Goal: Information Seeking & Learning: Find specific page/section

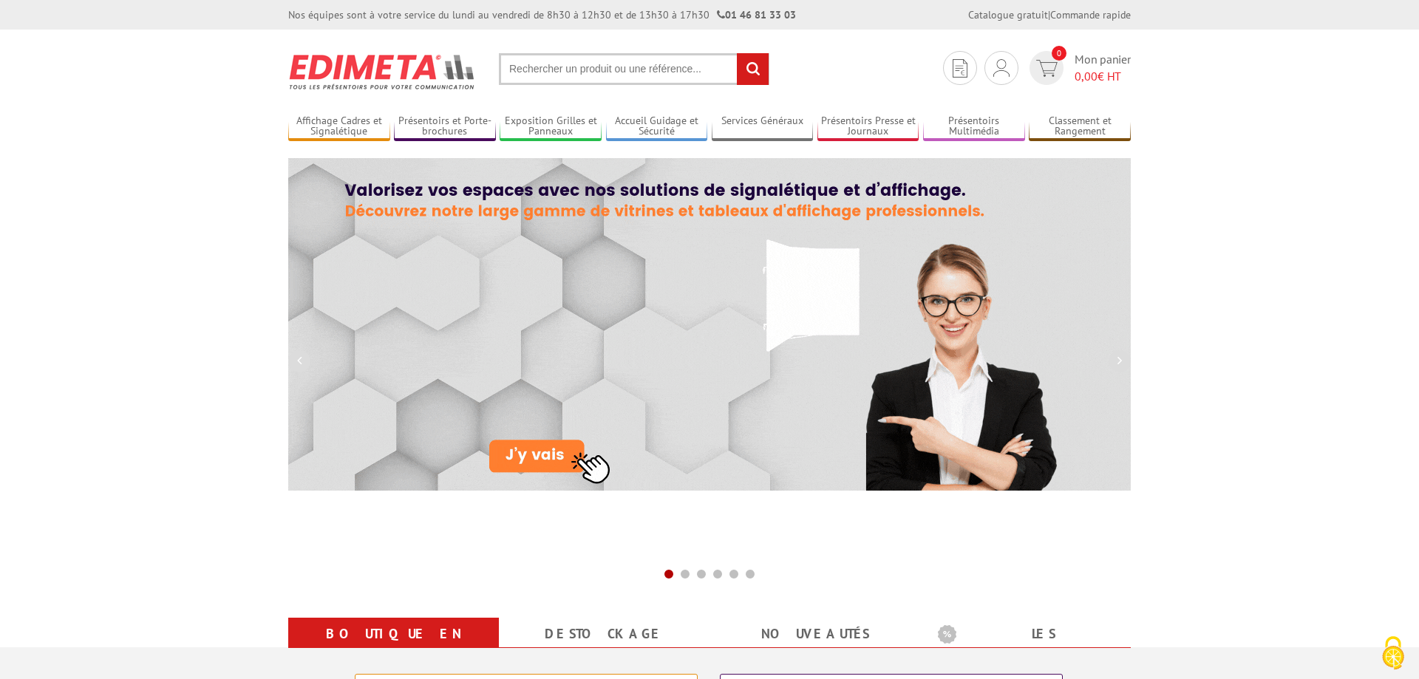
click at [538, 59] on input "text" at bounding box center [634, 69] width 270 height 32
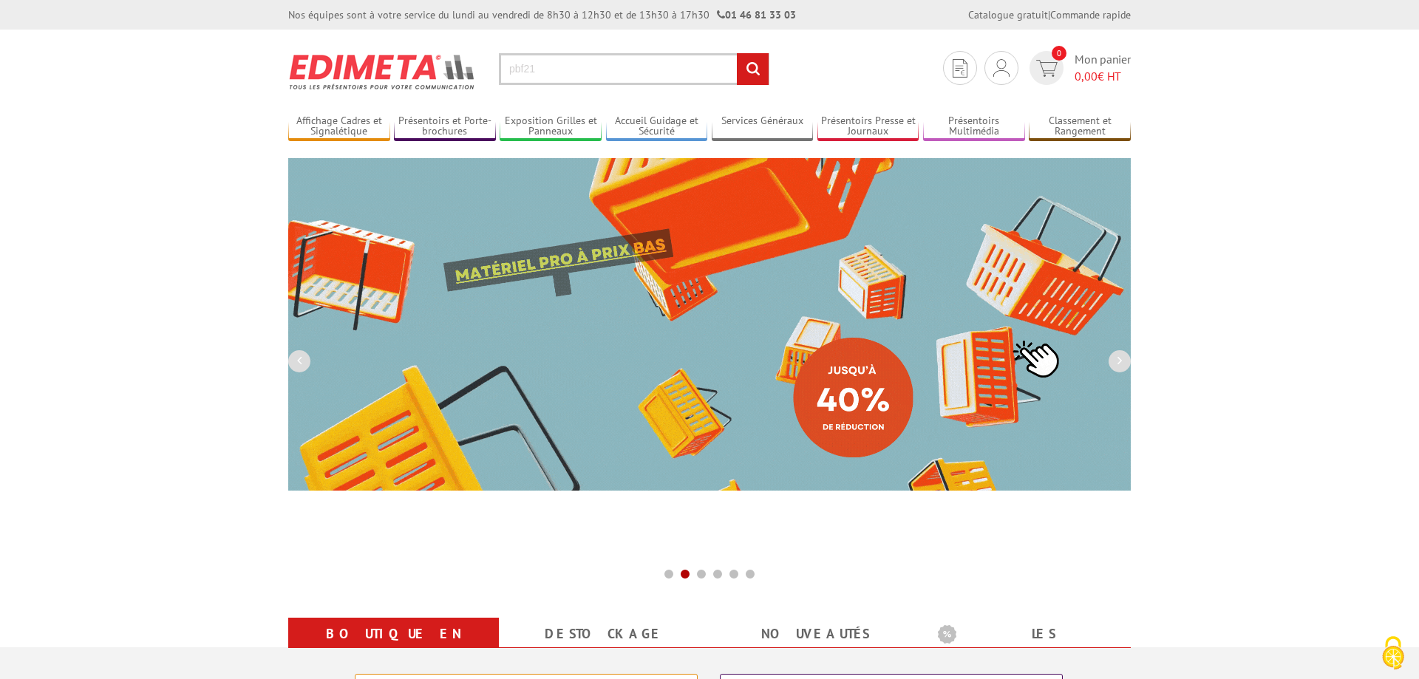
type input "pbf21"
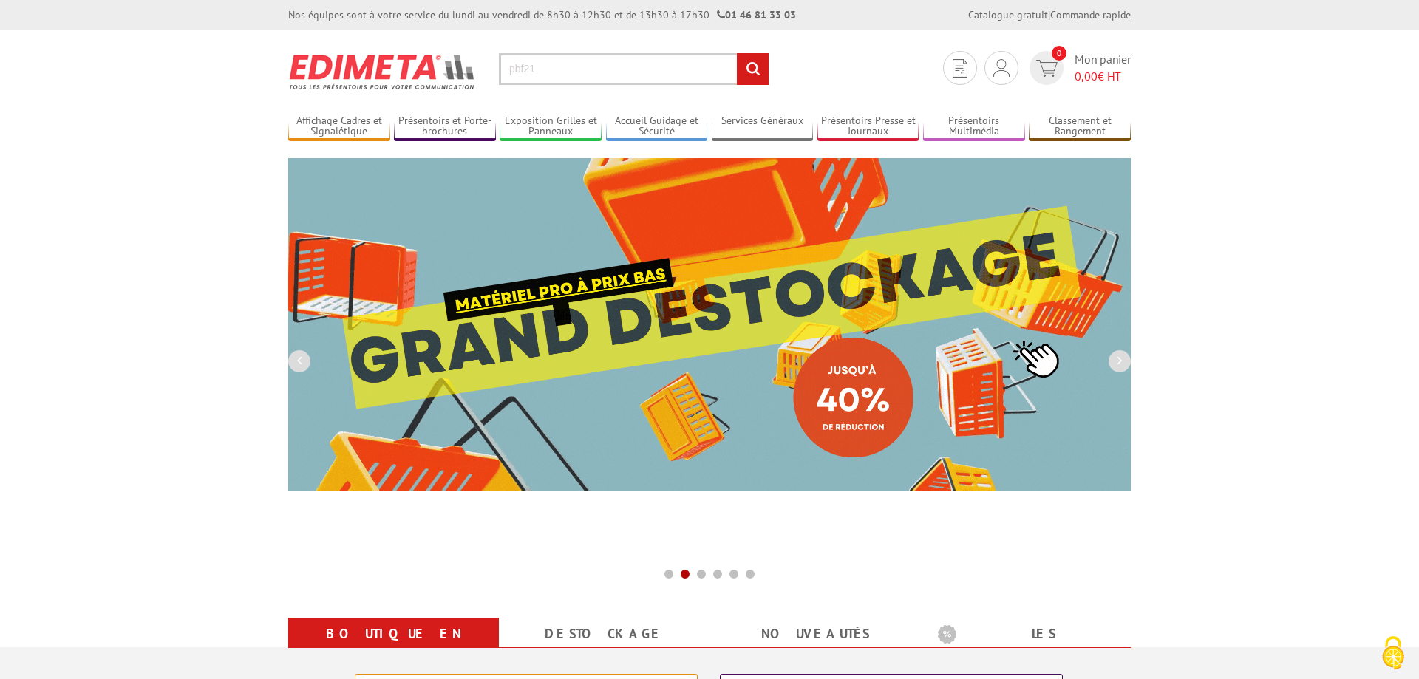
click at [751, 76] on input "rechercher" at bounding box center [753, 69] width 32 height 32
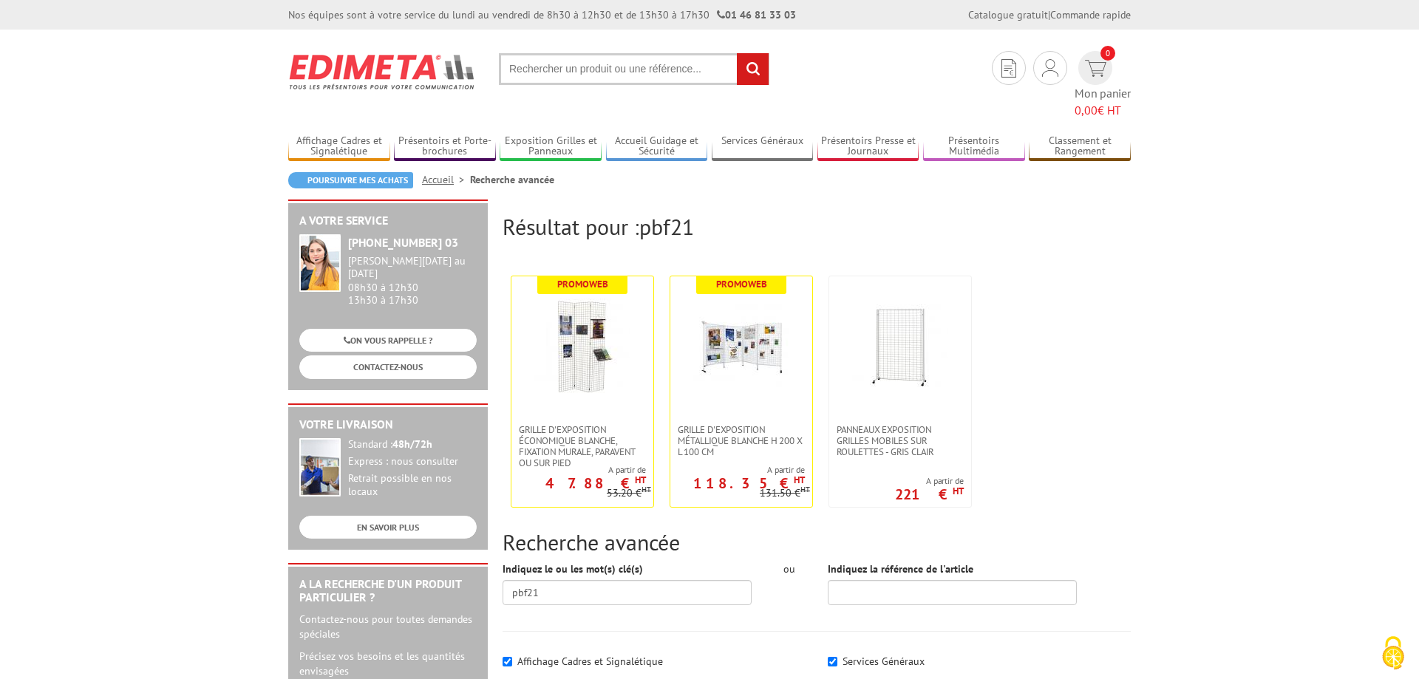
click at [547, 75] on input "text" at bounding box center [634, 69] width 270 height 32
type input "porte brochures a4"
click at [737, 53] on input "rechercher" at bounding box center [753, 69] width 32 height 32
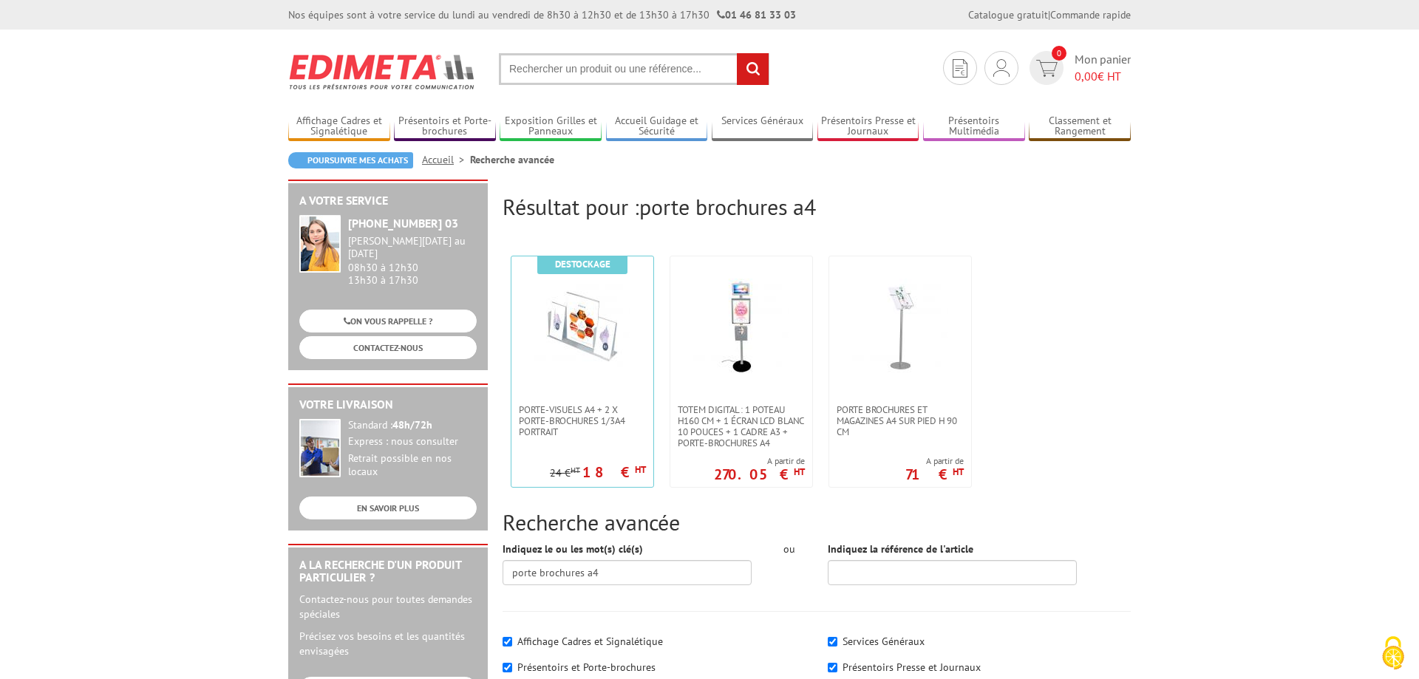
click at [533, 76] on input "text" at bounding box center [634, 69] width 270 height 32
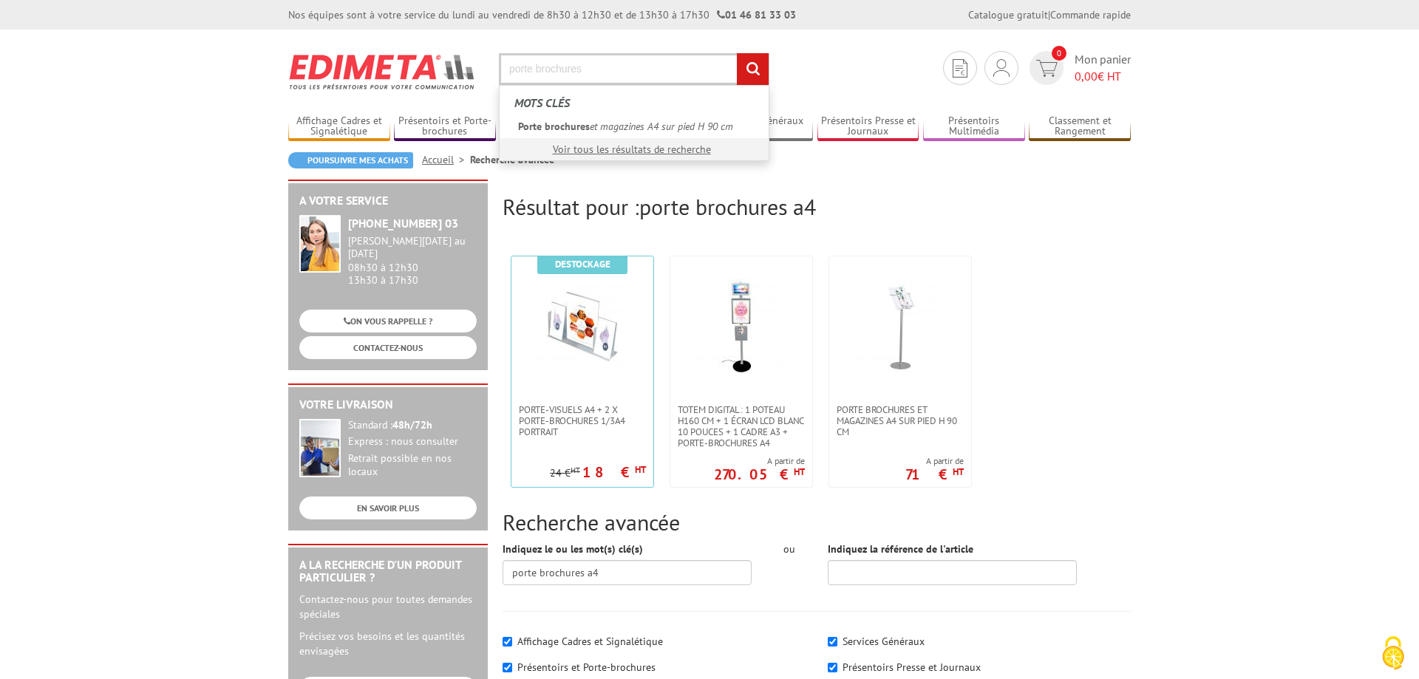
type input "porte brochures"
click at [754, 75] on input "rechercher" at bounding box center [753, 69] width 32 height 32
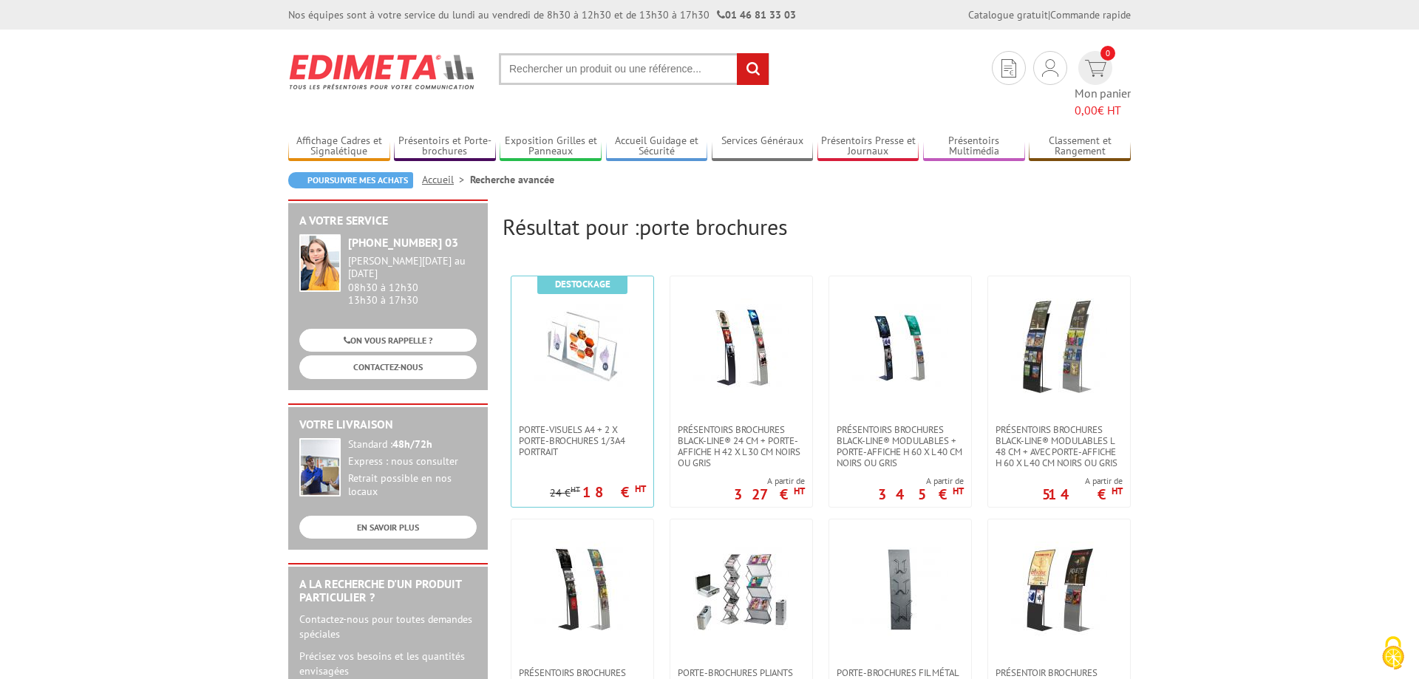
click at [571, 74] on input "text" at bounding box center [634, 69] width 270 height 32
type input "porte brochures pour grilles d'exposition"
click at [737, 53] on input "rechercher" at bounding box center [753, 69] width 32 height 32
